Goal: Find specific page/section: Find specific page/section

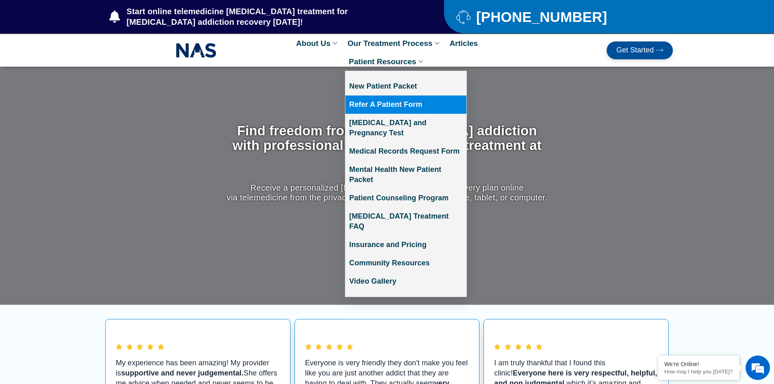
click at [420, 106] on link "Refer A Patient Form" at bounding box center [405, 104] width 121 height 18
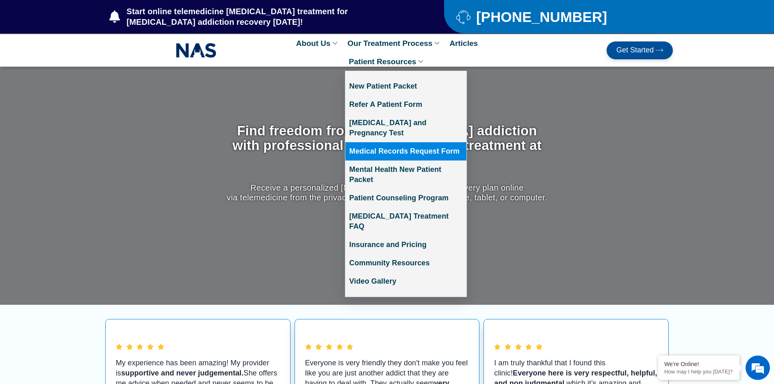
click at [421, 142] on link "Medical Records Request Form" at bounding box center [405, 151] width 121 height 18
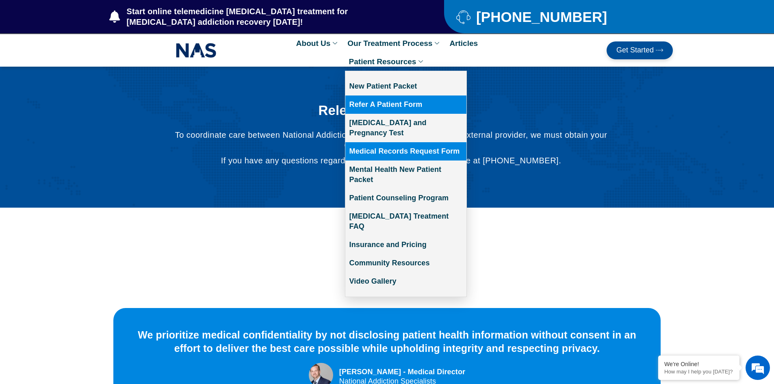
click at [392, 100] on link "Refer A Patient Form" at bounding box center [405, 104] width 121 height 18
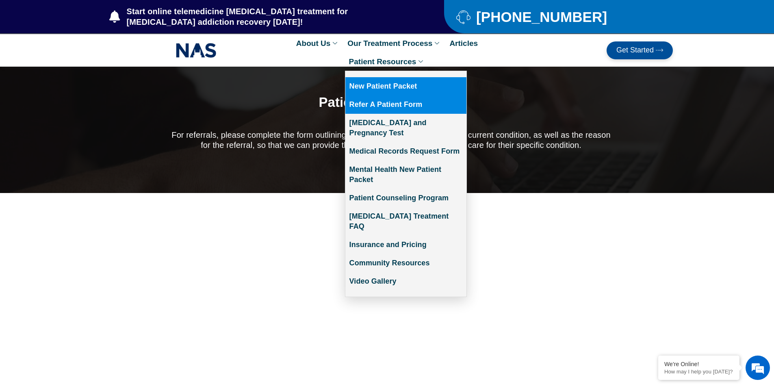
click at [395, 92] on link "New Patient Packet" at bounding box center [405, 86] width 121 height 18
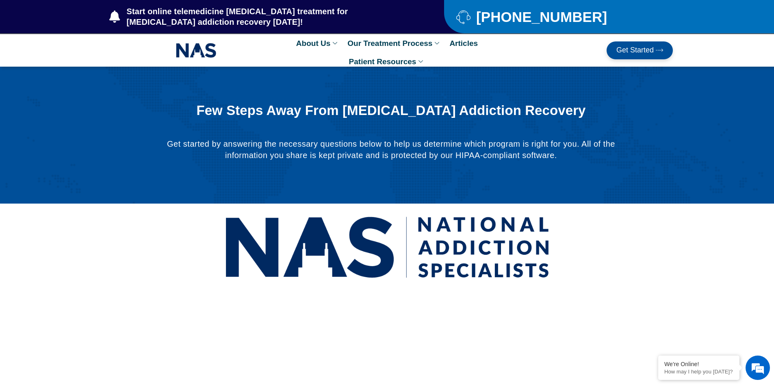
click at [627, 52] on span "Get Started" at bounding box center [634, 50] width 37 height 8
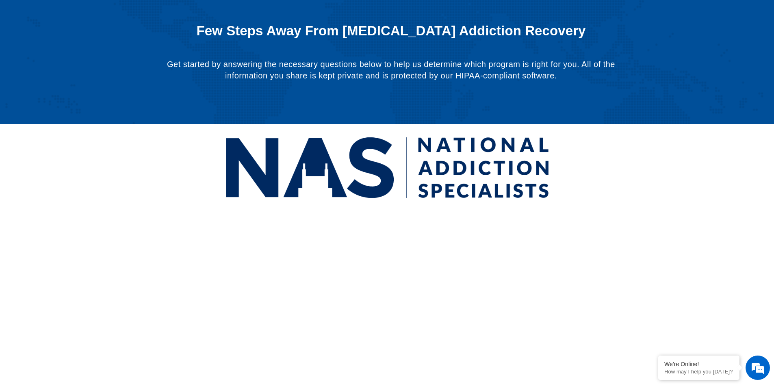
scroll to position [41, 0]
